Goal: Information Seeking & Learning: Learn about a topic

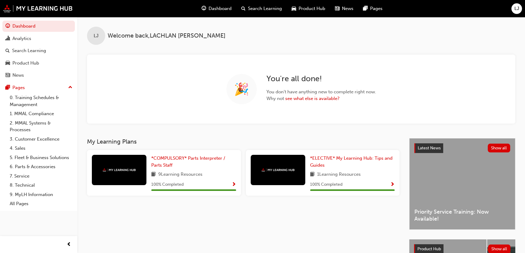
click at [253, 8] on span "Search Learning" at bounding box center [265, 8] width 34 height 7
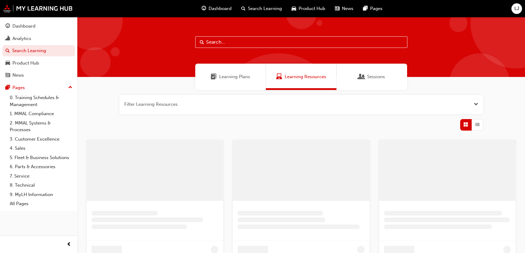
click at [233, 44] on input "text" at bounding box center [301, 42] width 212 height 12
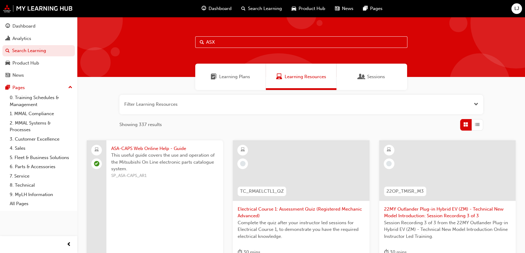
type input "ASX"
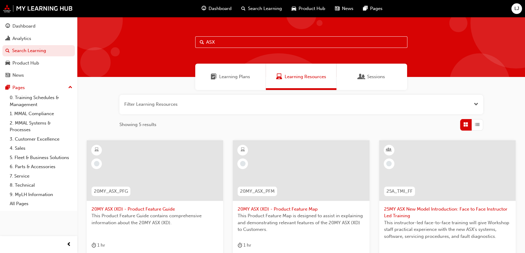
scroll to position [138, 0]
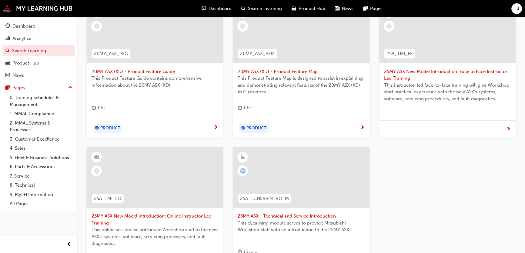
click at [278, 164] on div at bounding box center [301, 177] width 137 height 61
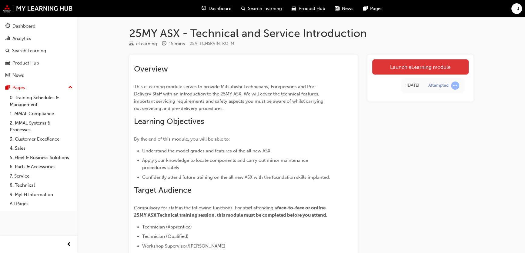
click at [423, 69] on link "Launch eLearning module" at bounding box center [421, 66] width 96 height 15
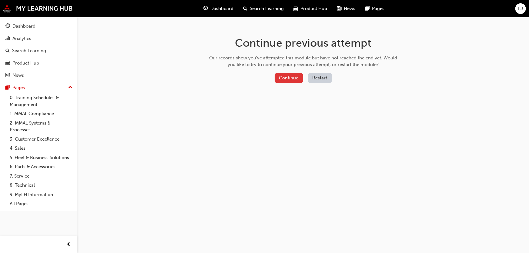
click at [294, 79] on button "Continue" at bounding box center [289, 78] width 29 height 10
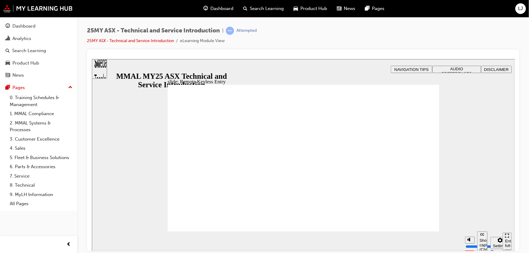
drag, startPoint x: 419, startPoint y: 224, endPoint x: 423, endPoint y: 219, distance: 6.7
click at [135, 71] on div "slide: Remote Keyless Entry Rectangle 1 Vector.svg EXCEED Key Specification* (I…" at bounding box center [303, 155] width 423 height 192
click at [106, 69] on div "slide: Remote Keyless Entry Rectangle 1 Vector.svg EXCEED Key Specification* (I…" at bounding box center [303, 155] width 423 height 192
click at [101, 69] on div "Sidebar Toggle" at bounding box center [99, 71] width 10 height 36
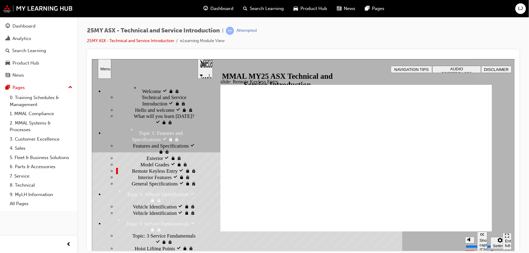
click at [132, 168] on span "Remote Keyless Entry visited" at bounding box center [162, 171] width 61 height 6
click at [140, 161] on span "Model Grades visited" at bounding box center [162, 164] width 44 height 6
click at [140, 168] on div "Remote Keyless Entry visited Remote Keyless Entry" at bounding box center [156, 171] width 81 height 6
click at [205, 67] on div "Sidebar Toggle" at bounding box center [205, 71] width 10 height 36
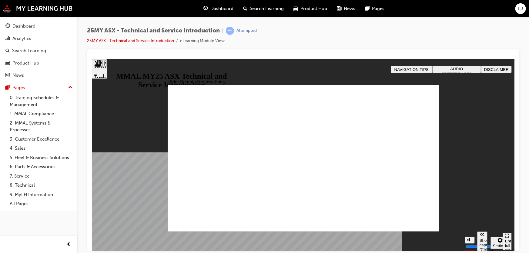
click at [255, 8] on span "Search Learning" at bounding box center [267, 8] width 34 height 7
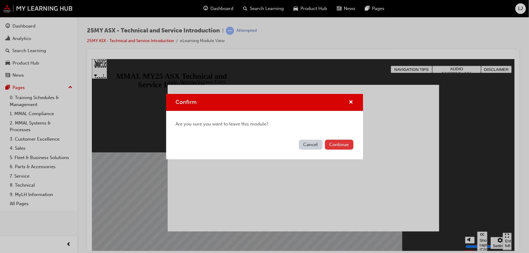
click at [334, 141] on button "Continue" at bounding box center [339, 145] width 29 height 10
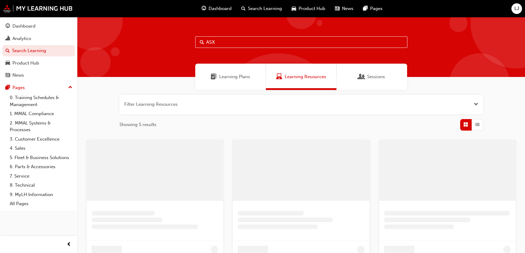
click at [258, 42] on input "ASX" at bounding box center [301, 42] width 212 height 12
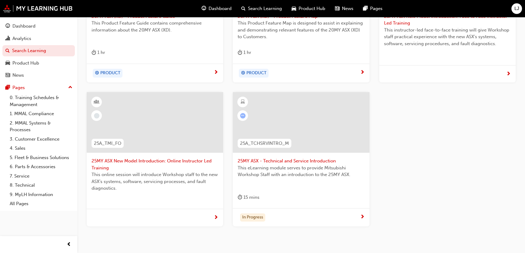
click at [314, 156] on div at bounding box center [301, 127] width 127 height 61
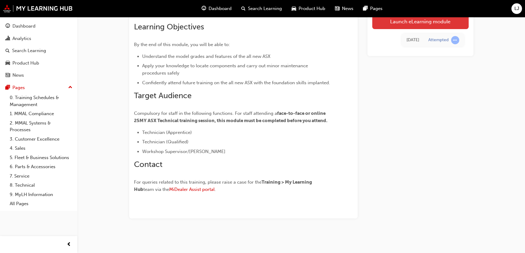
click at [416, 28] on link "Launch eLearning module" at bounding box center [421, 21] width 96 height 15
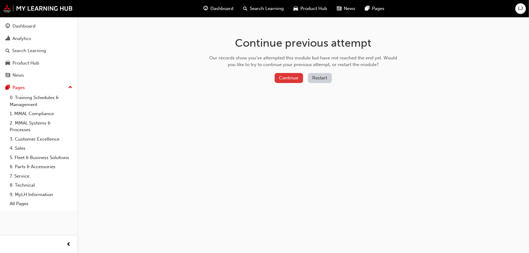
click at [285, 79] on button "Continue" at bounding box center [289, 78] width 29 height 10
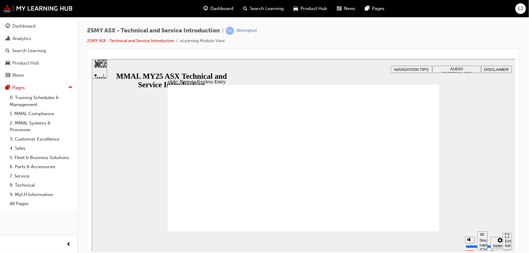
click at [124, 111] on div "slide: Remote Keyless Entry Vector.svg OPERATION The ASX features automatic loc…" at bounding box center [303, 155] width 423 height 192
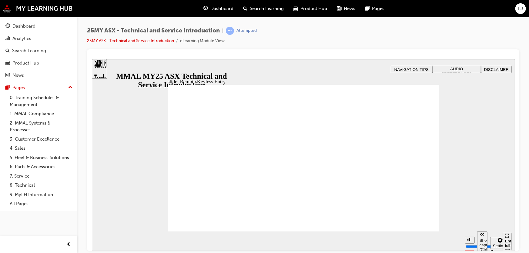
type input "7"
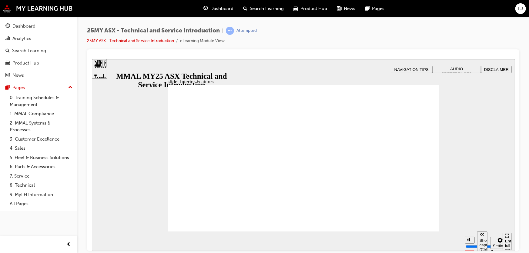
type input "17"
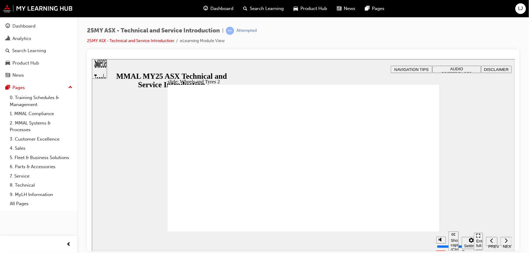
drag, startPoint x: 291, startPoint y: 192, endPoint x: 285, endPoint y: 196, distance: 7.2
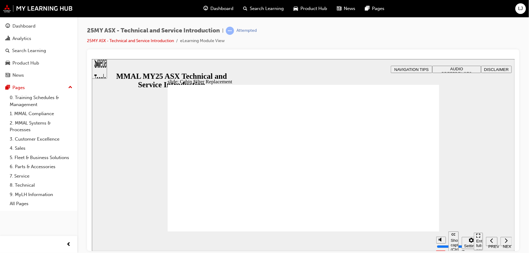
drag, startPoint x: 180, startPoint y: 202, endPoint x: 184, endPoint y: 196, distance: 7.7
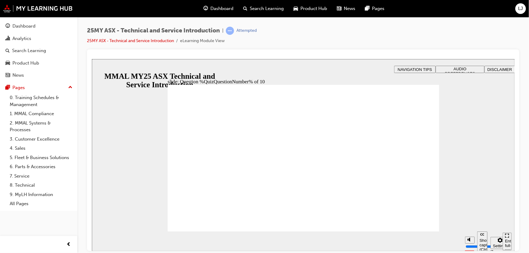
drag, startPoint x: 174, startPoint y: 128, endPoint x: 180, endPoint y: 132, distance: 7.0
radio input "true"
click at [307, 73] on div "slide: Question %QuizQuestionNumber% of 10 Rectangle 5 That’s right! You select…" at bounding box center [303, 155] width 423 height 192
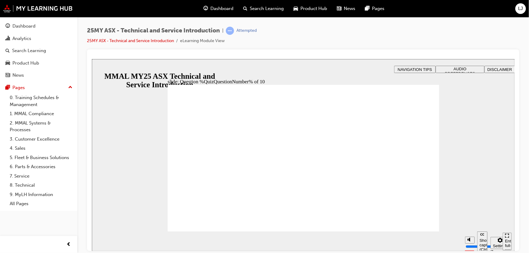
radio input "true"
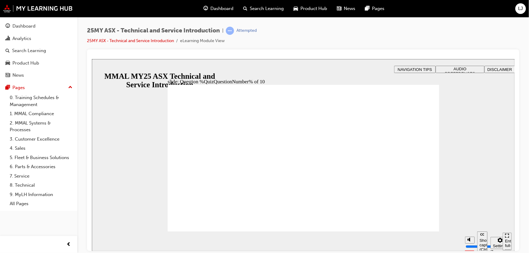
click at [131, 151] on div "slide: Question %QuizQuestionNumber% of 10 Rectangle B N Rectangle 2 Rectangle …" at bounding box center [303, 155] width 423 height 192
radio input "true"
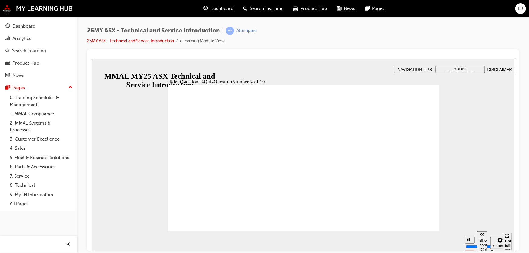
click at [238, 32] on div "Attempted" at bounding box center [247, 31] width 20 height 6
click at [255, 9] on span "Search Learning" at bounding box center [267, 8] width 34 height 7
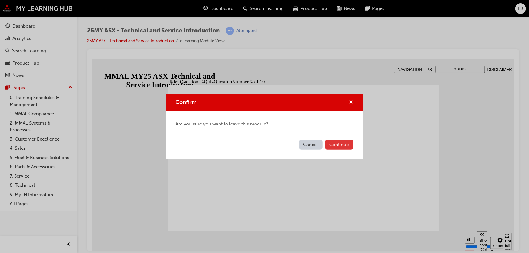
click at [332, 142] on button "Continue" at bounding box center [339, 145] width 29 height 10
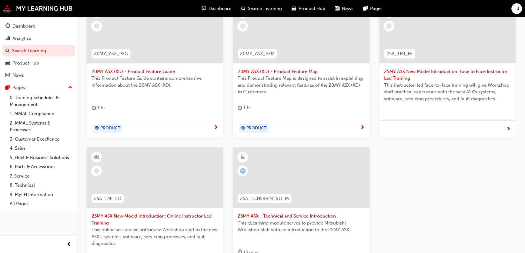
click at [324, 188] on div at bounding box center [301, 177] width 137 height 61
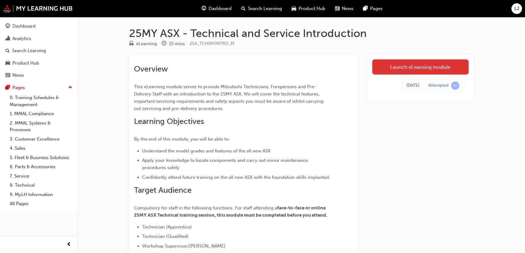
click at [408, 64] on link "Launch eLearning module" at bounding box center [421, 66] width 96 height 15
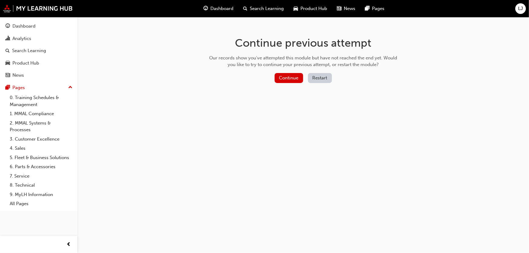
click at [273, 76] on div "Continue Restart" at bounding box center [303, 79] width 192 height 12
click at [288, 76] on button "Continue" at bounding box center [289, 78] width 29 height 10
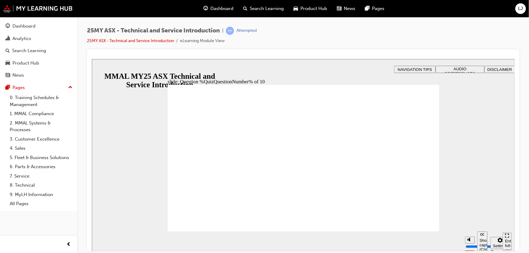
radio input "true"
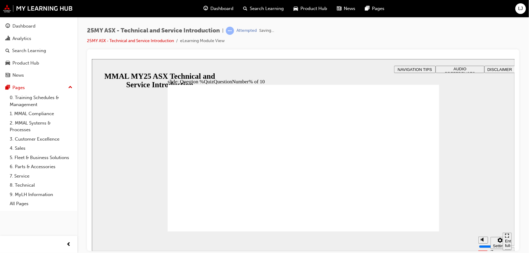
radio input "true"
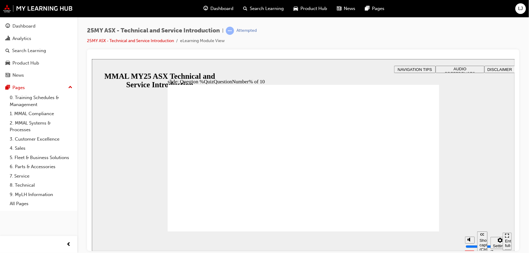
radio input "true"
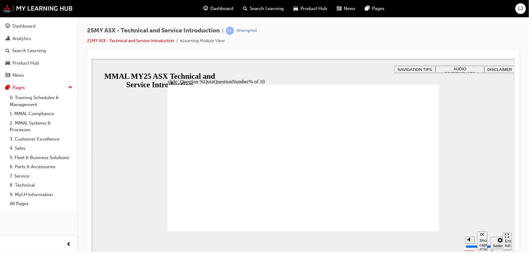
radio input "true"
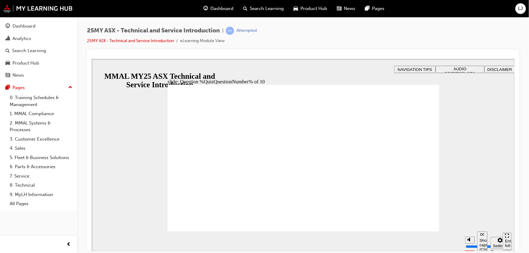
radio input "true"
click at [431, 231] on section "Pause (Ctrl+Alt+P) Replay (Ctrl+Alt+R) Show captions (Ctrl+Alt+C) Playback spee…" at bounding box center [303, 241] width 423 height 20
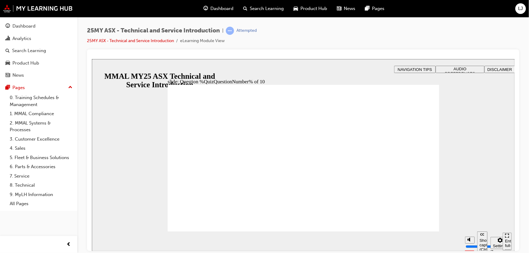
radio input "true"
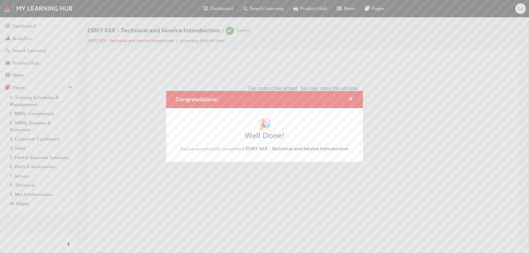
drag, startPoint x: 353, startPoint y: 97, endPoint x: 261, endPoint y: 38, distance: 108.8
click at [353, 97] on span "cross-icon" at bounding box center [351, 99] width 5 height 5
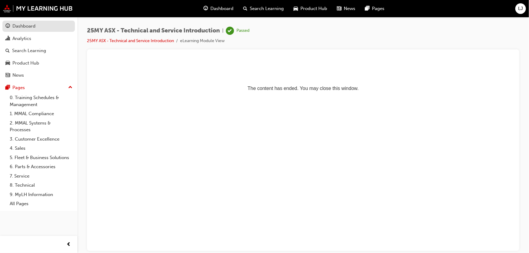
click at [33, 27] on div "Dashboard" at bounding box center [23, 26] width 23 height 7
